Goal: Subscribe to service/newsletter

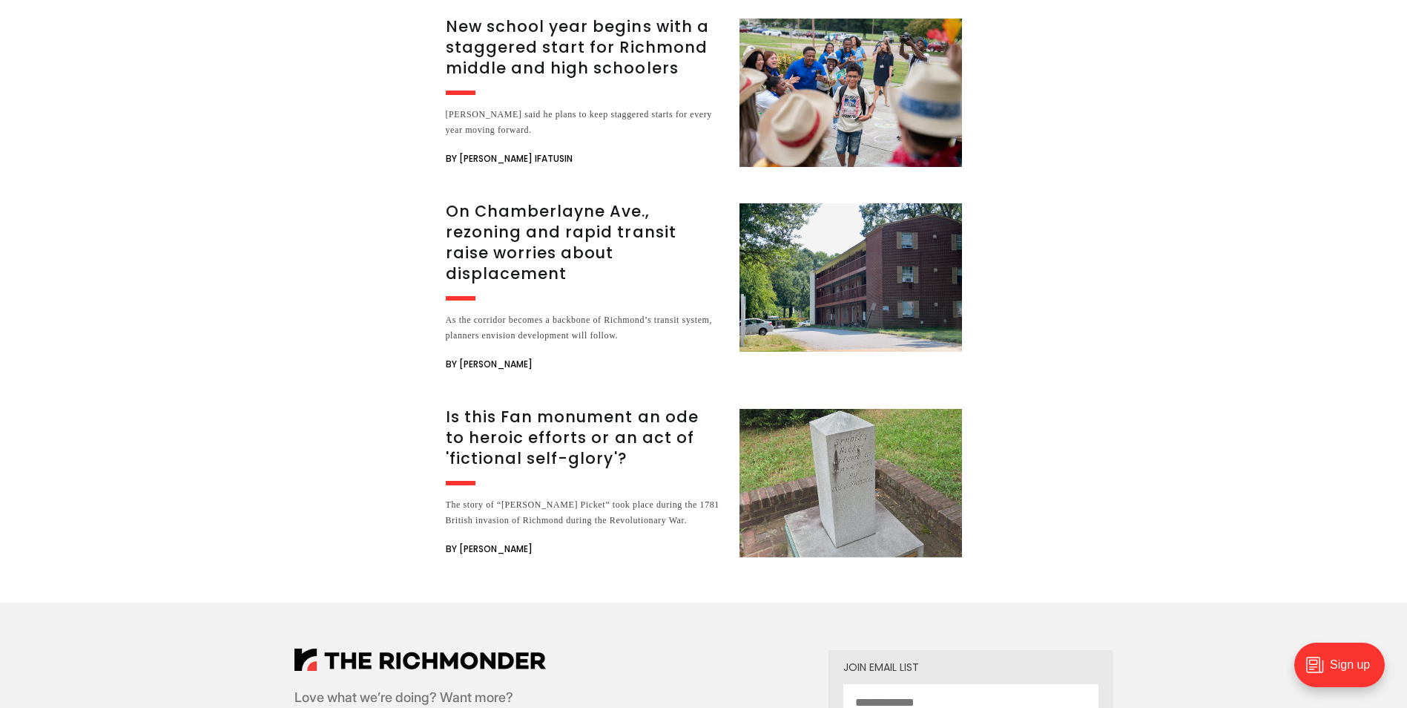
scroll to position [4450, 0]
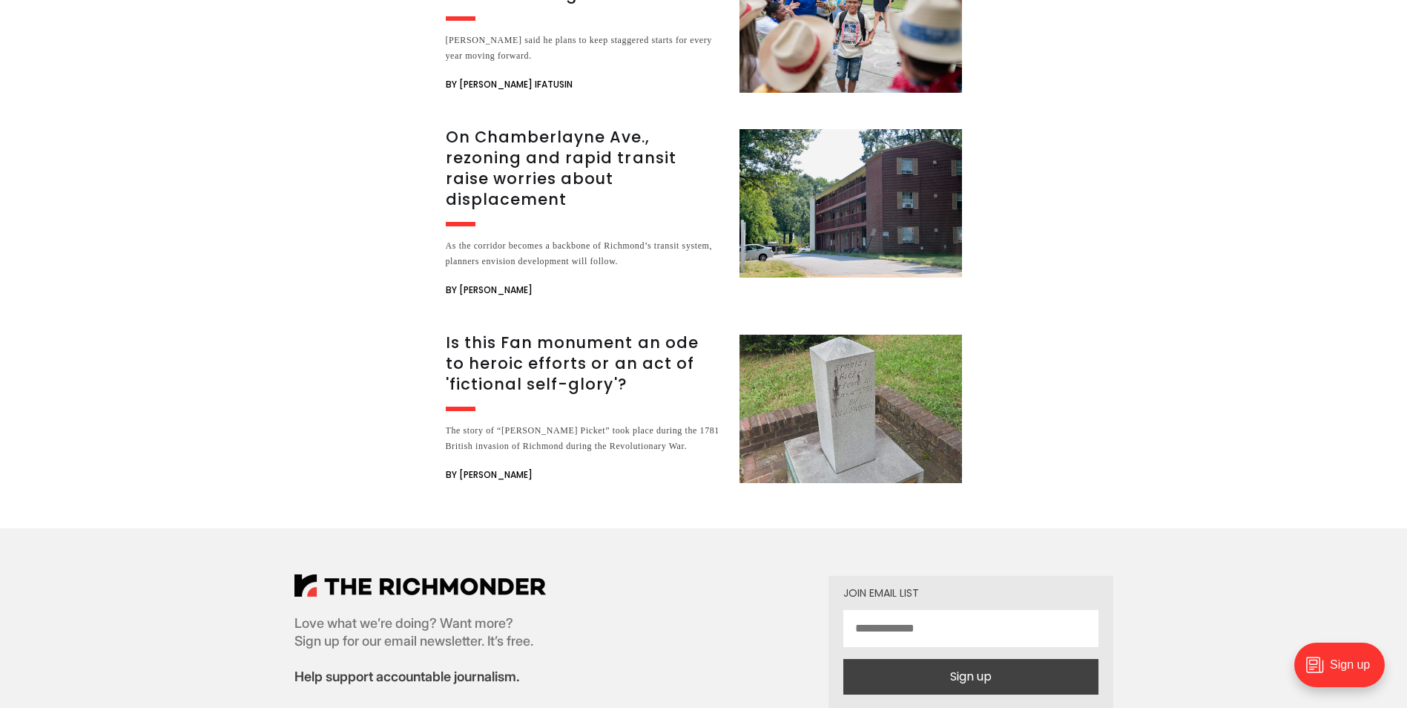
click at [863, 610] on input "email" at bounding box center [970, 628] width 255 height 37
type input "**********"
click at [958, 659] on button "Sign up" at bounding box center [970, 677] width 255 height 36
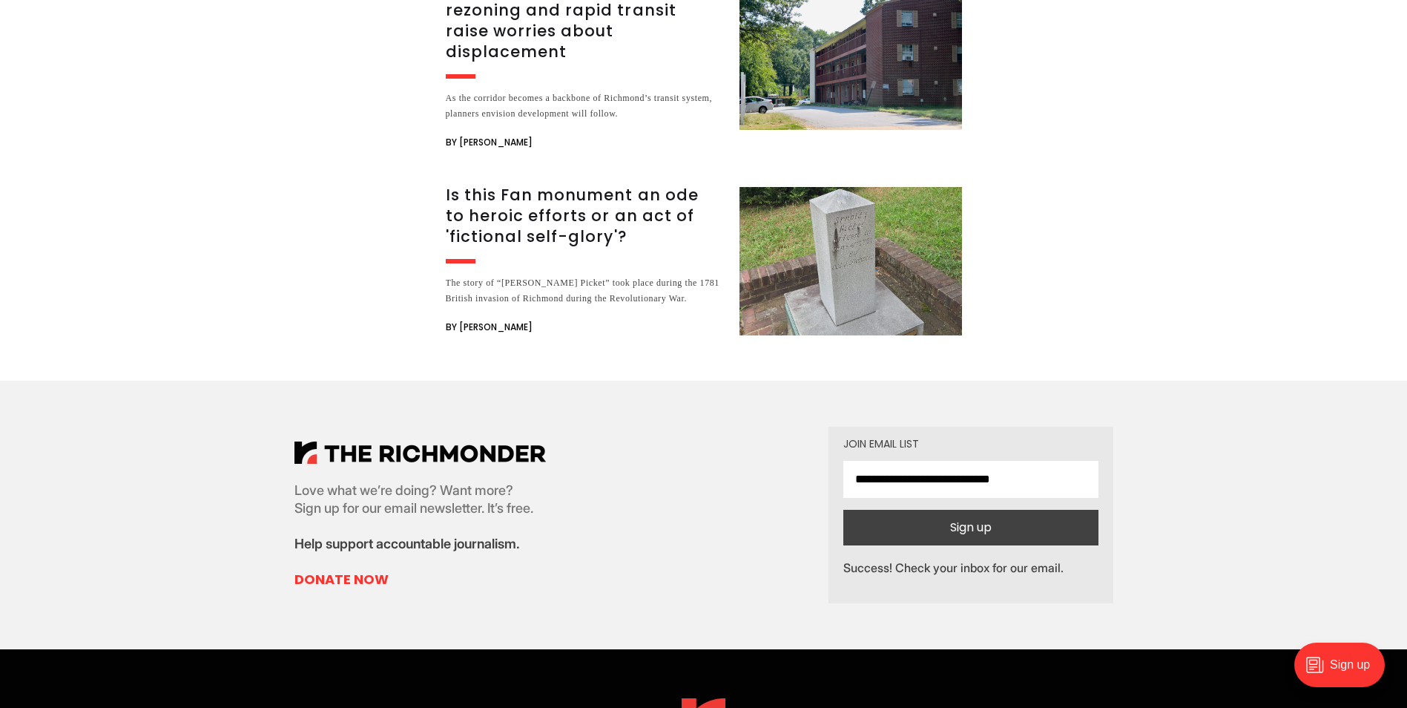
scroll to position [4598, 0]
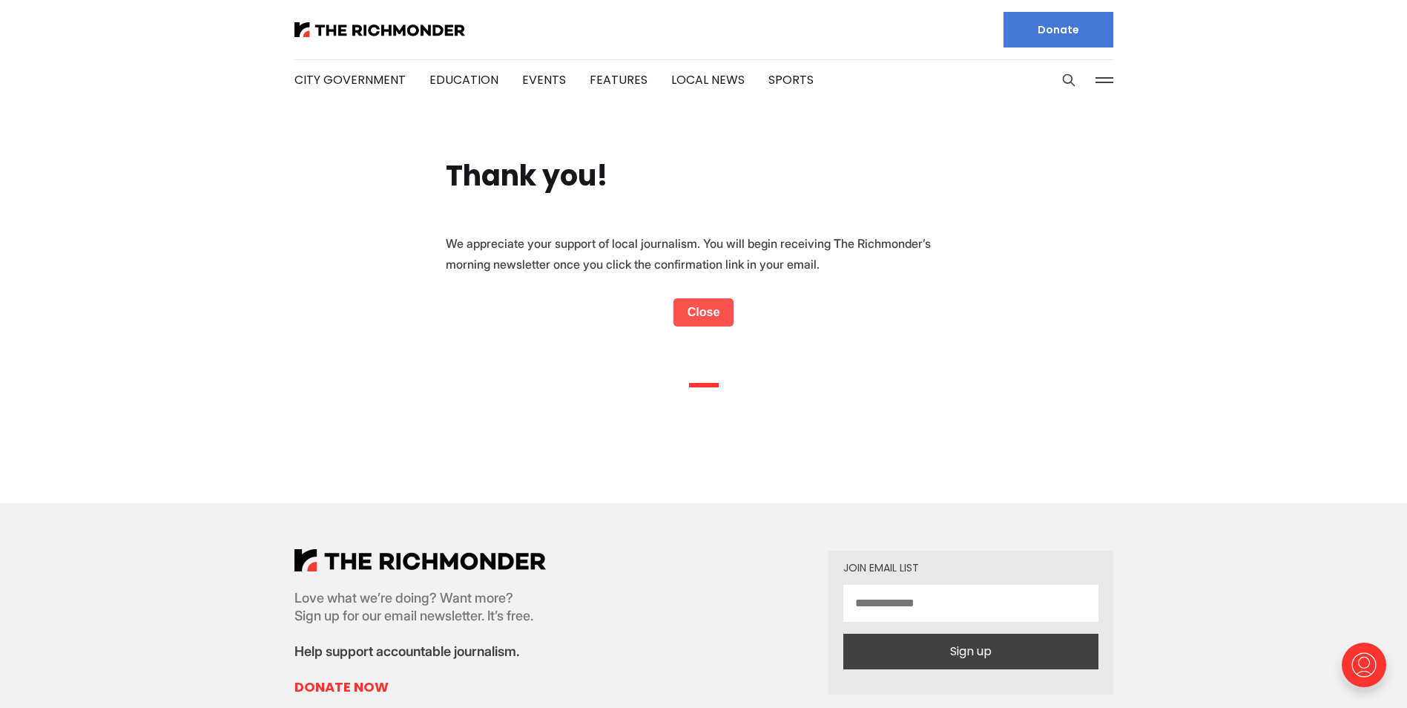
click at [693, 306] on link "Close" at bounding box center [703, 312] width 61 height 28
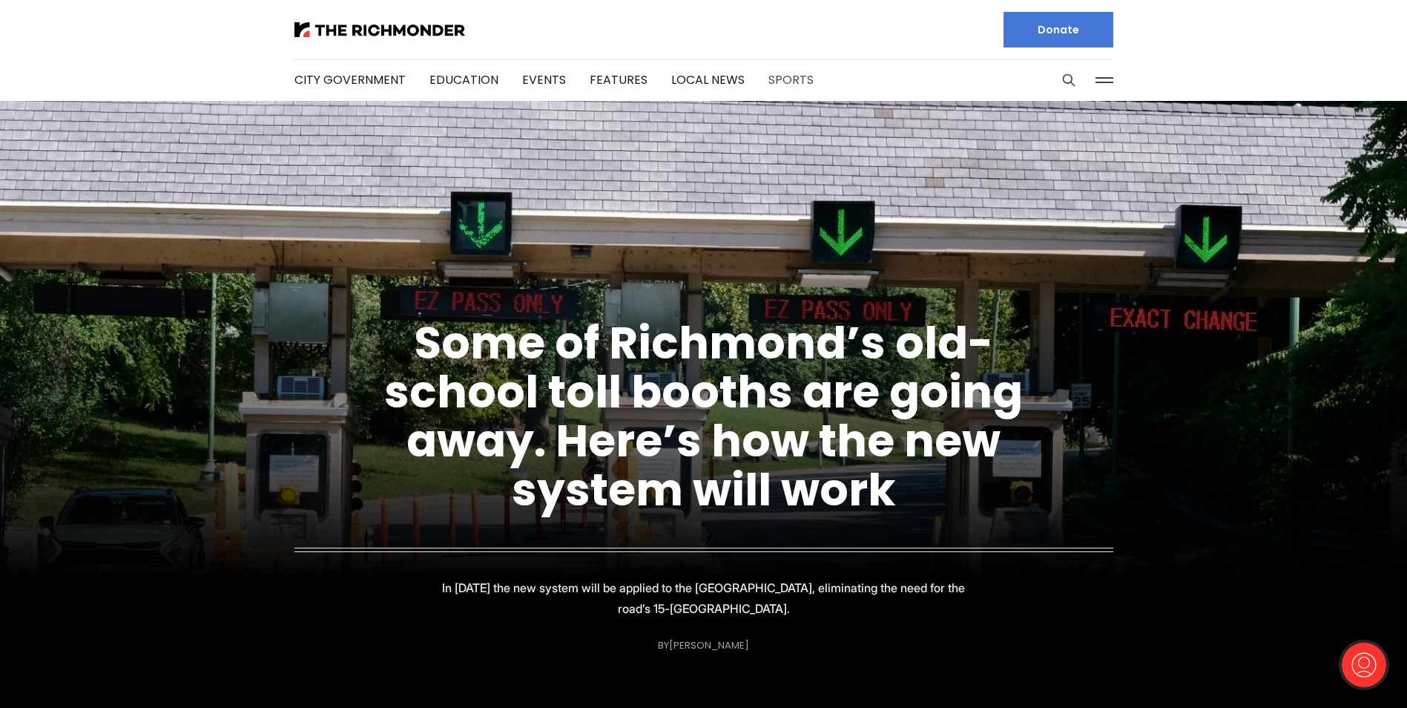
click at [782, 81] on link "Sports" at bounding box center [790, 79] width 45 height 17
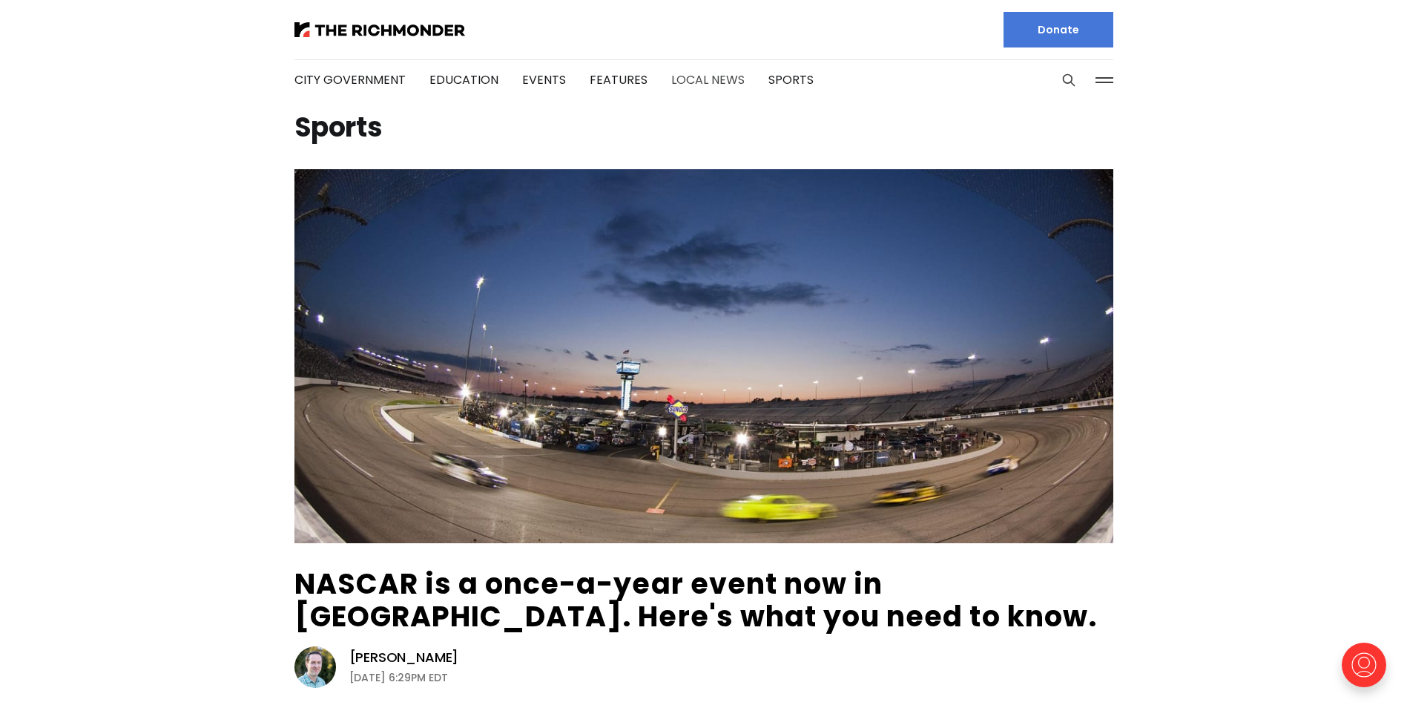
click at [700, 79] on link "Local News" at bounding box center [707, 79] width 73 height 17
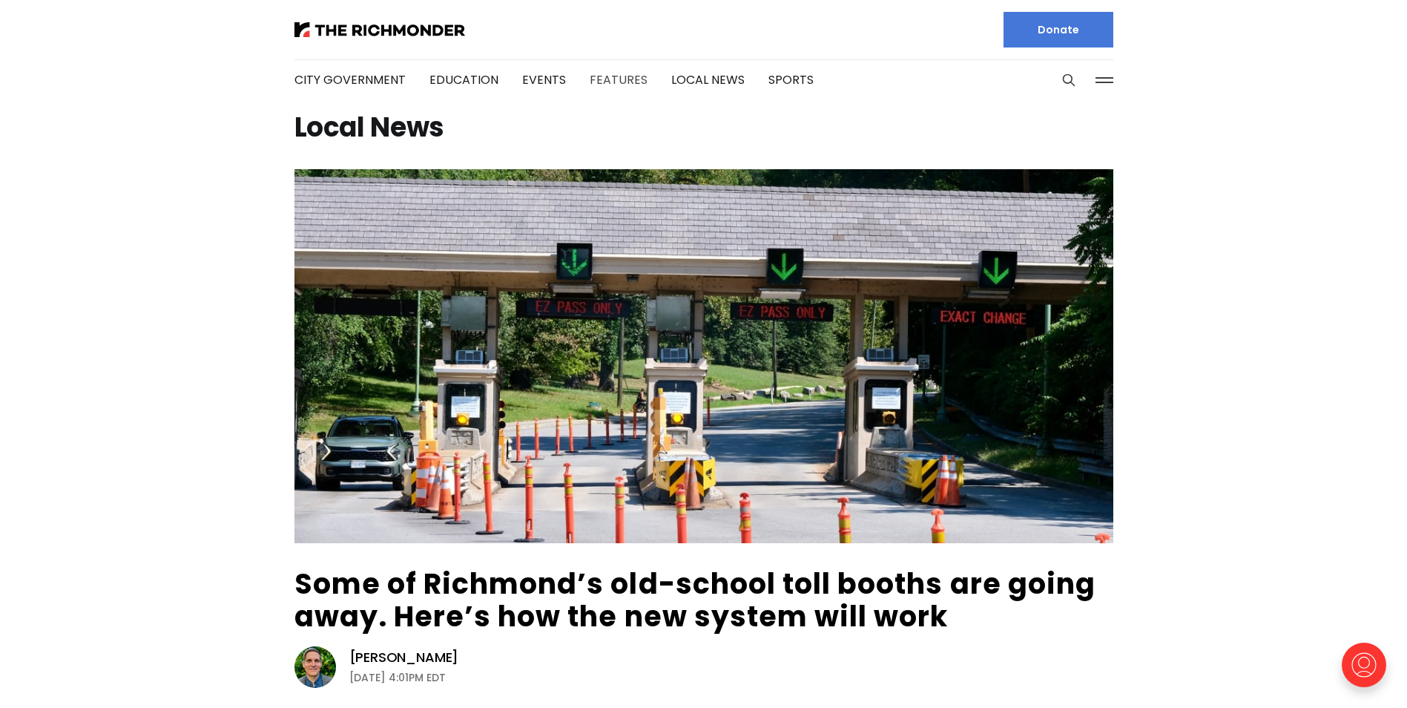
click at [603, 79] on link "Features" at bounding box center [619, 79] width 58 height 17
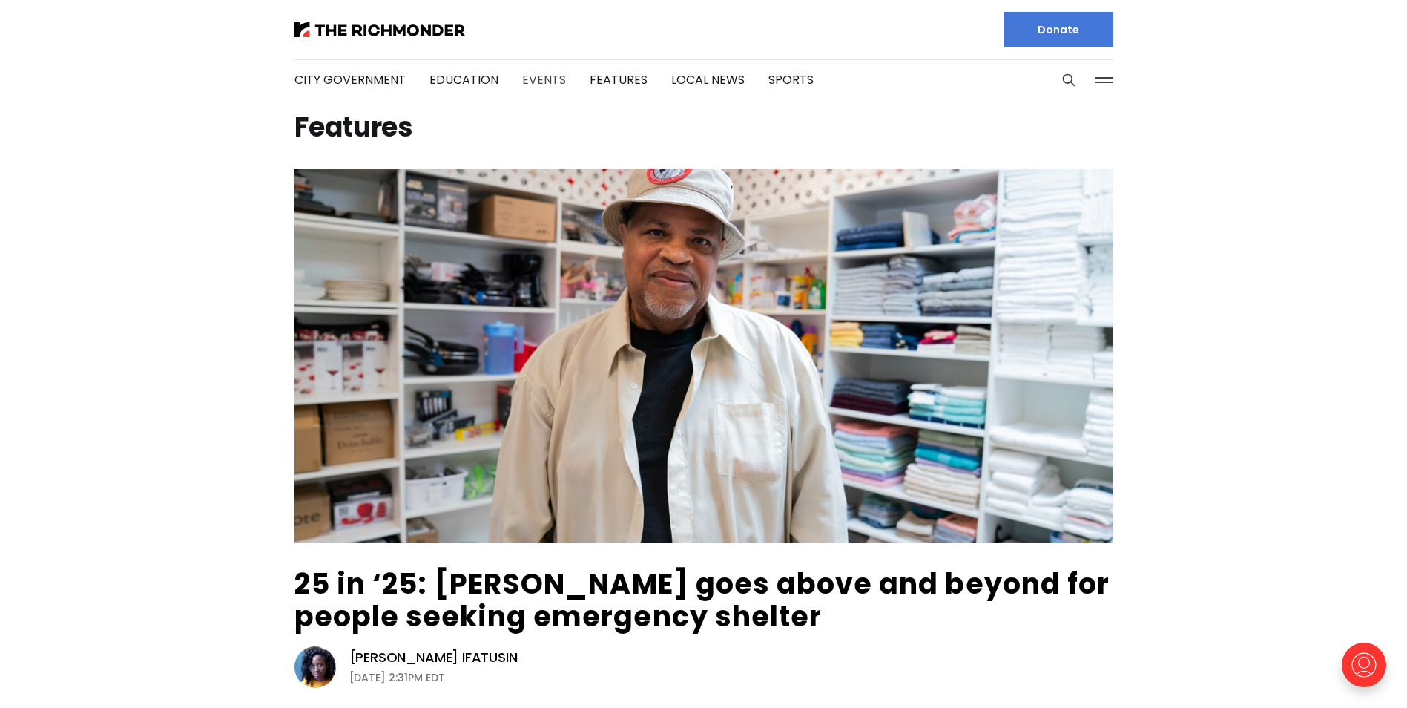
click at [530, 80] on link "Events" at bounding box center [544, 79] width 44 height 17
